Goal: Browse casually

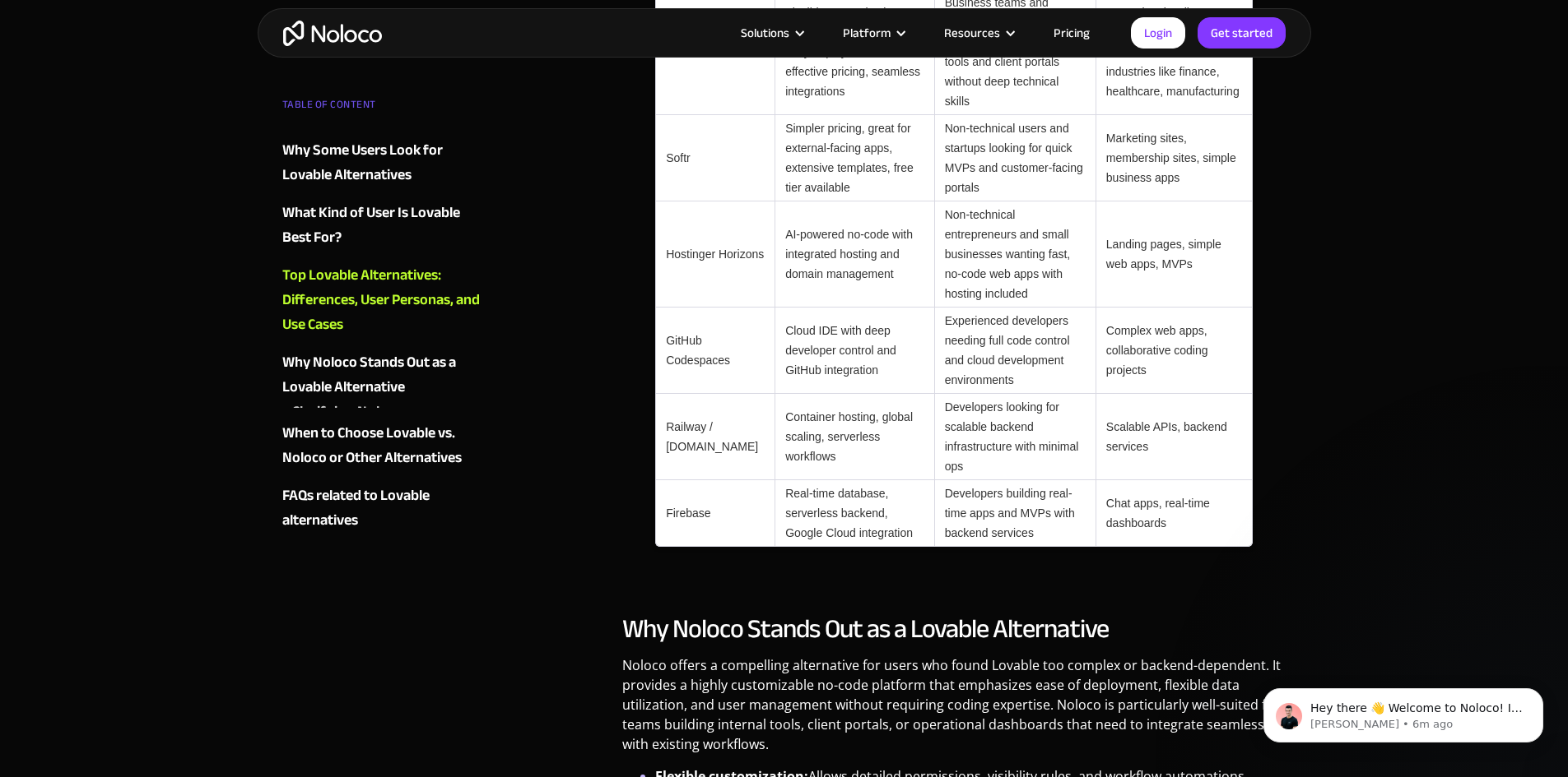
scroll to position [1563, 0]
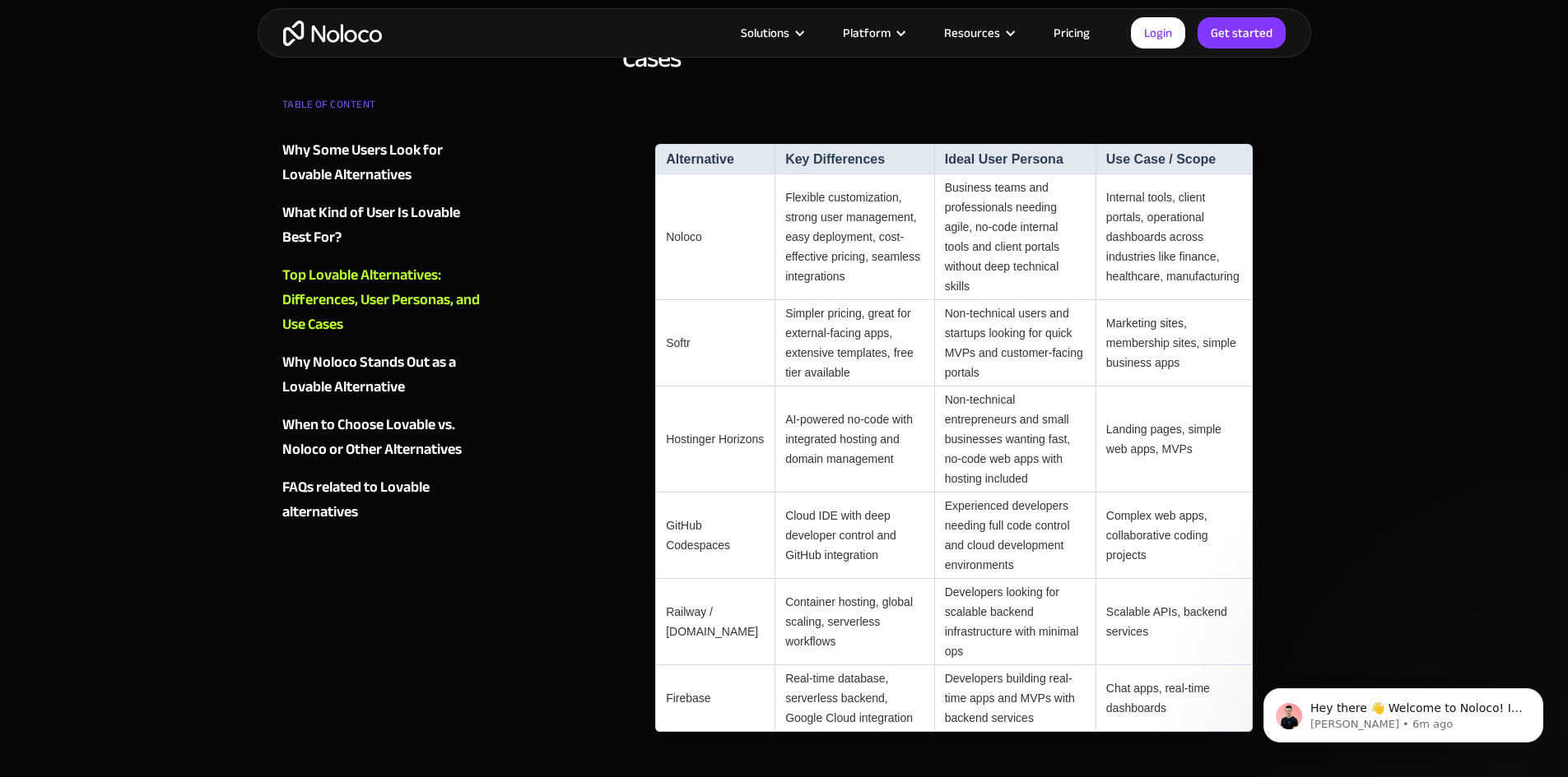
click at [389, 36] on article "Solutions Use Cases Business Types Project Management Keep track of customers, …" at bounding box center [757, 33] width 749 height 22
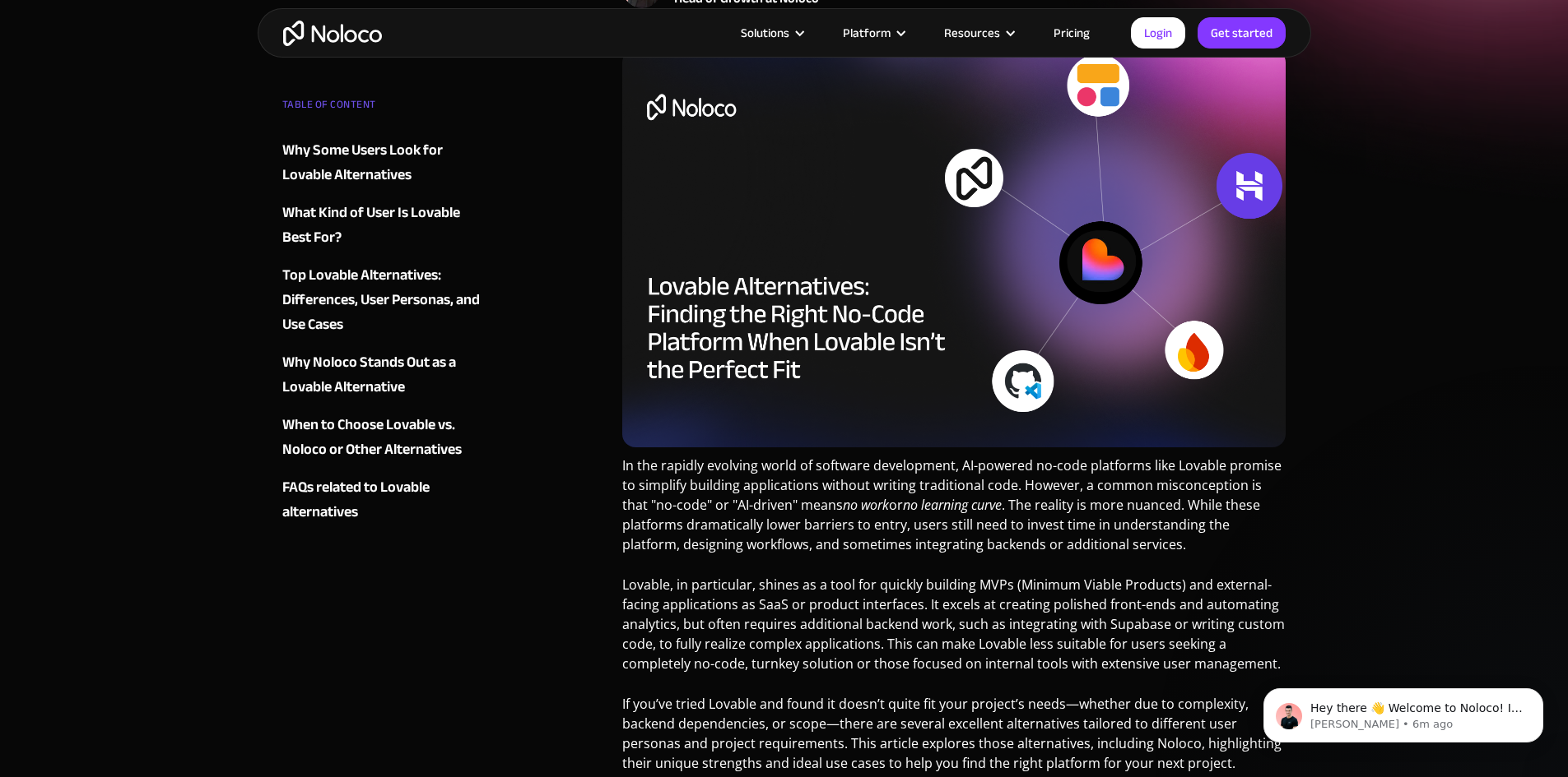
scroll to position [165, 0]
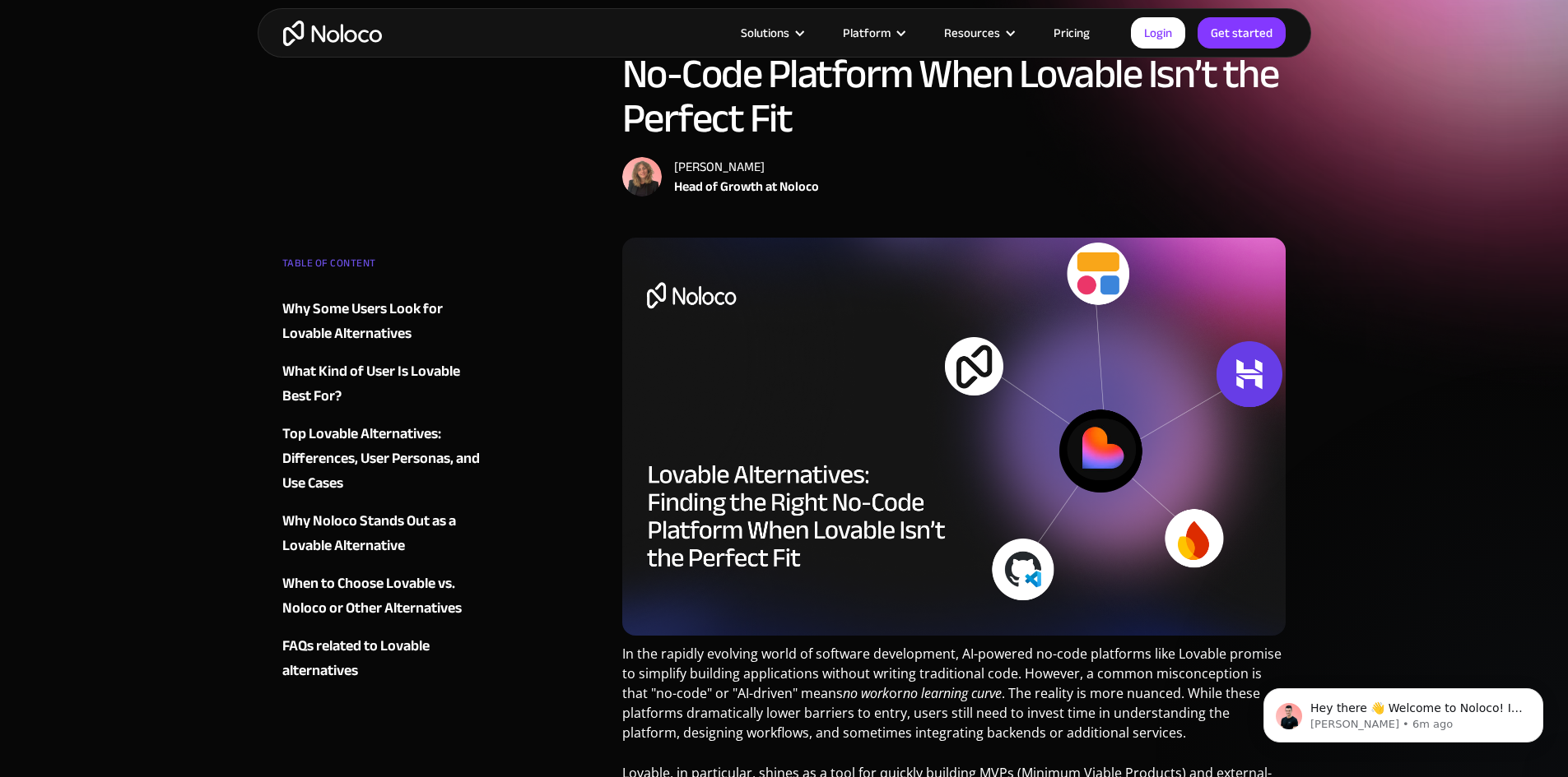
click at [335, 44] on img "home" at bounding box center [332, 33] width 99 height 26
